Goal: Task Accomplishment & Management: Use online tool/utility

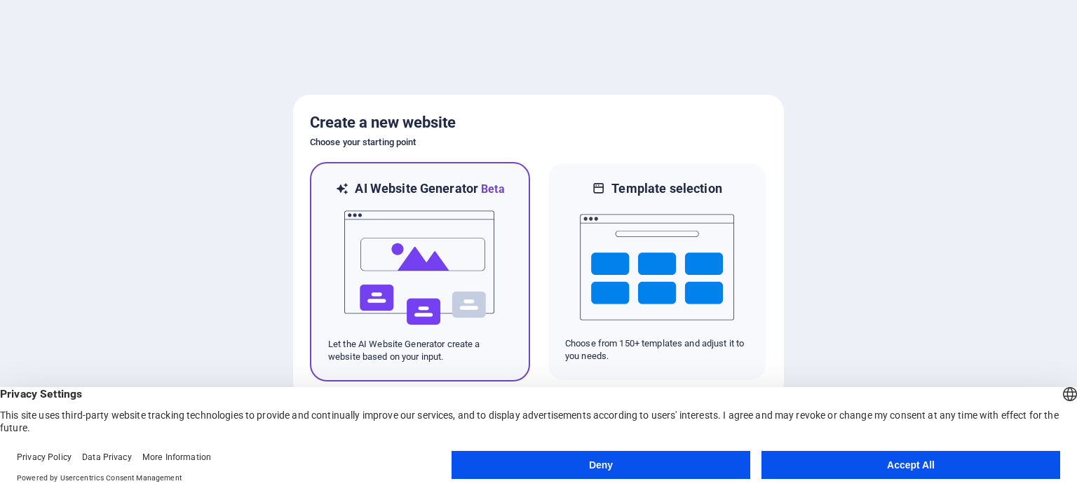
click at [431, 235] on img at bounding box center [420, 268] width 154 height 140
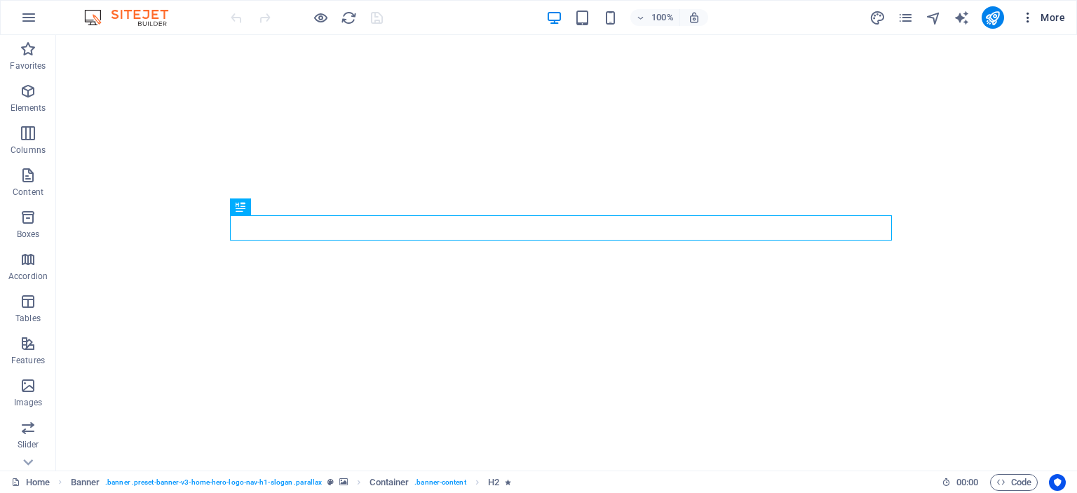
click at [1050, 18] on span "More" at bounding box center [1043, 18] width 44 height 14
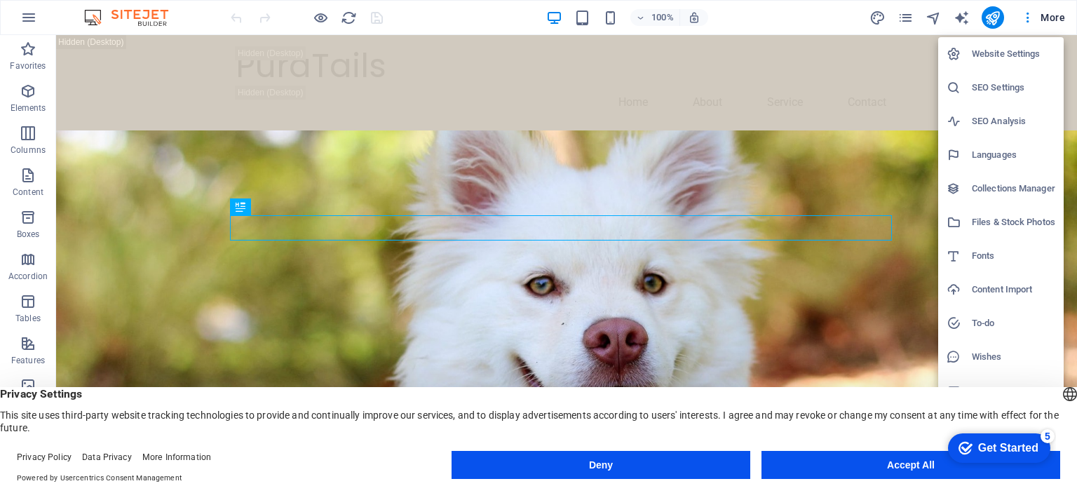
click at [482, 35] on div at bounding box center [538, 246] width 1077 height 493
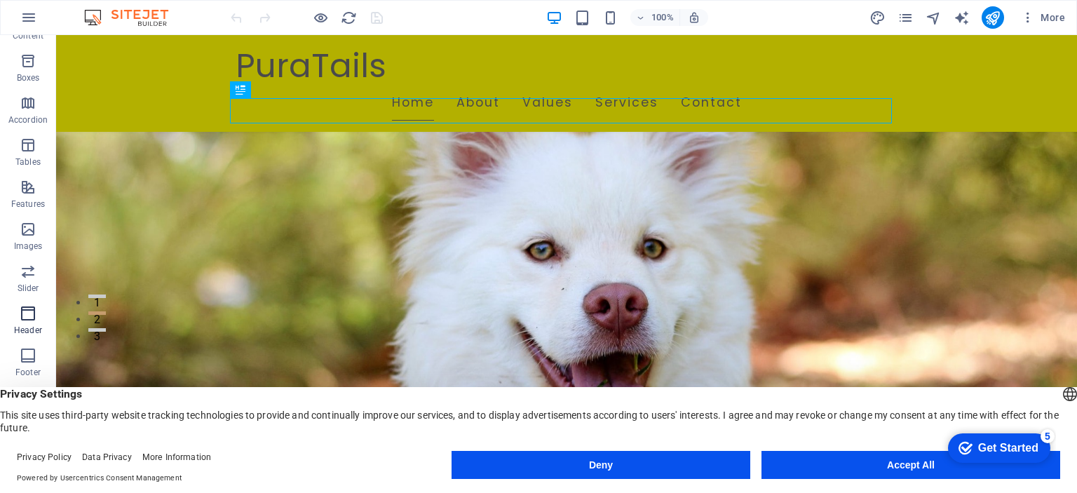
scroll to position [195, 0]
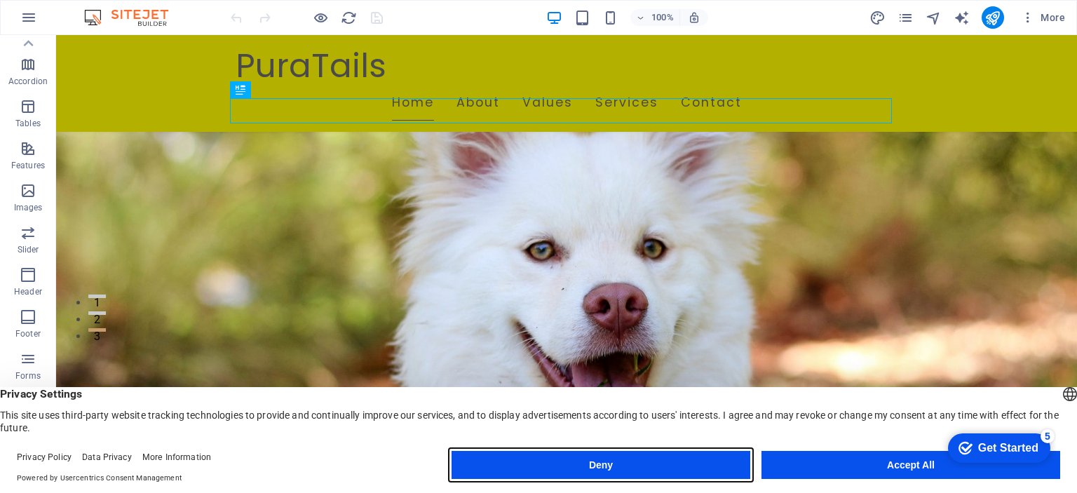
drag, startPoint x: 657, startPoint y: 456, endPoint x: 600, endPoint y: 423, distance: 65.7
click at [656, 454] on button "Deny" at bounding box center [600, 465] width 299 height 28
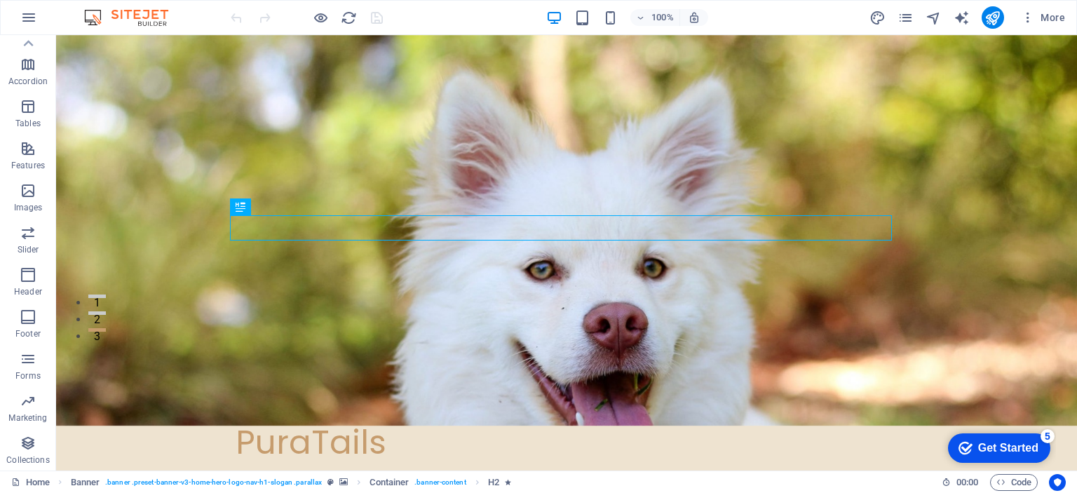
scroll to position [0, 0]
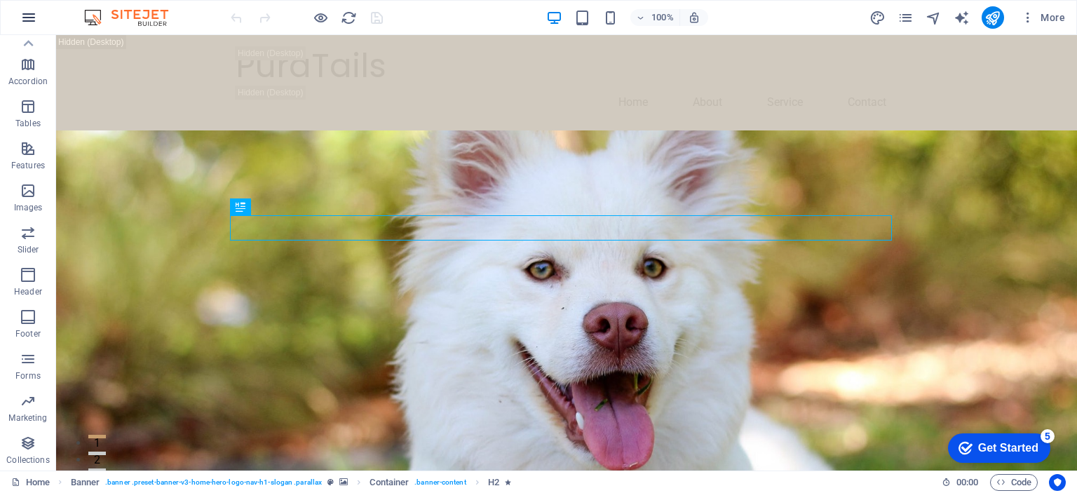
click at [27, 28] on button "button" at bounding box center [29, 18] width 34 height 34
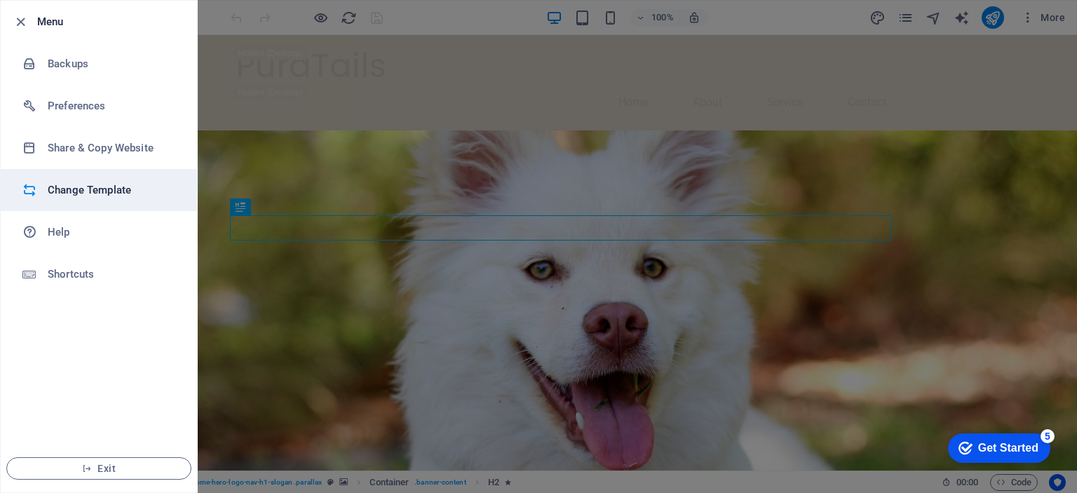
click at [120, 189] on h6 "Change Template" at bounding box center [113, 190] width 130 height 17
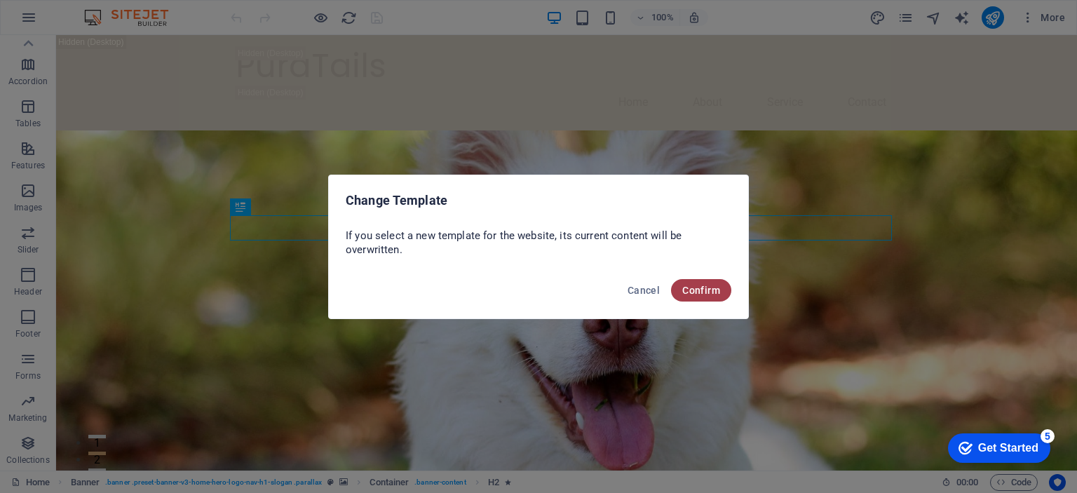
click at [707, 287] on span "Confirm" at bounding box center [701, 290] width 38 height 11
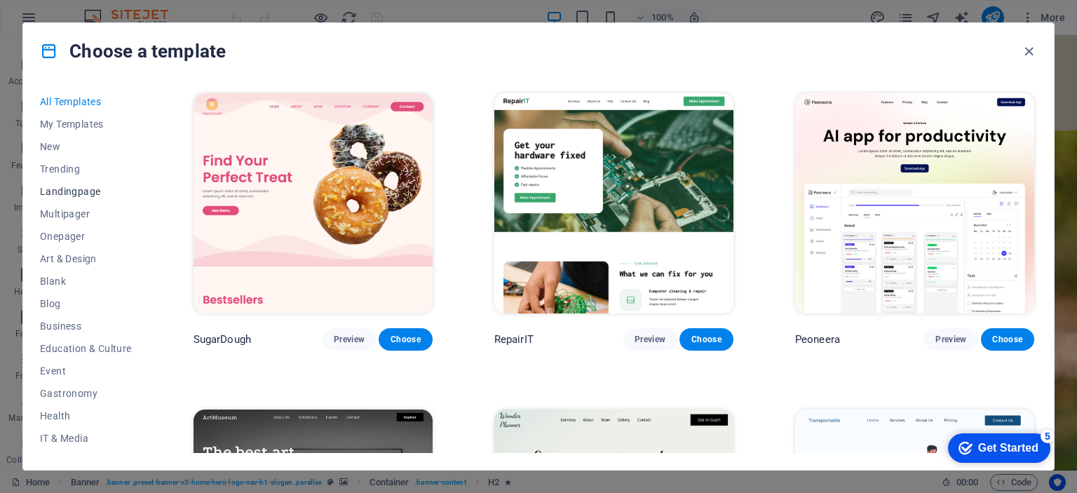
click at [87, 196] on span "Landingpage" at bounding box center [86, 191] width 92 height 11
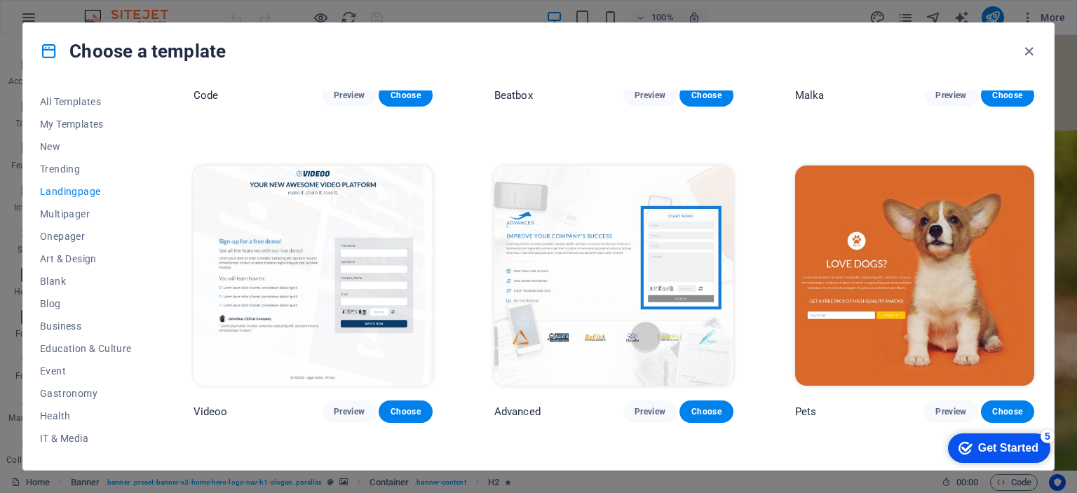
scroll to position [631, 0]
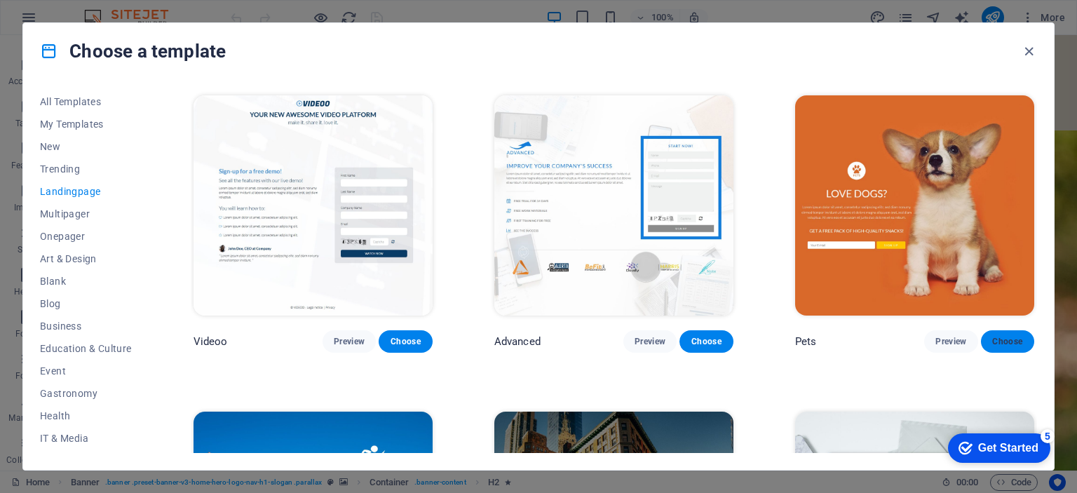
click at [1002, 336] on span "Choose" at bounding box center [1007, 341] width 31 height 11
